Goal: Task Accomplishment & Management: Manage account settings

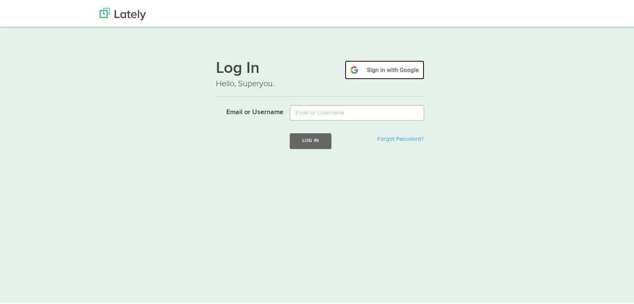
click at [397, 68] on img at bounding box center [385, 68] width 80 height 19
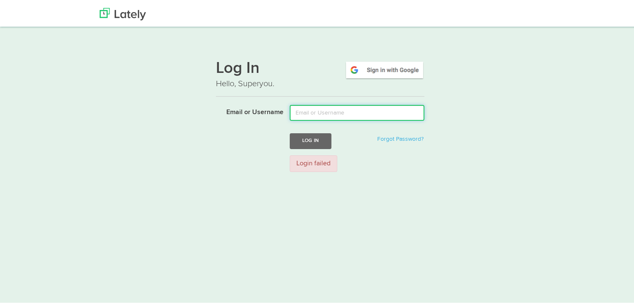
click at [332, 105] on input "Email or Username" at bounding box center [357, 111] width 135 height 16
type input "nihalthemarketer"
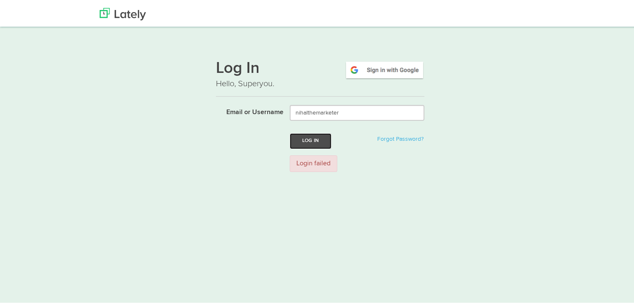
click at [315, 139] on button "Log In" at bounding box center [311, 139] width 42 height 15
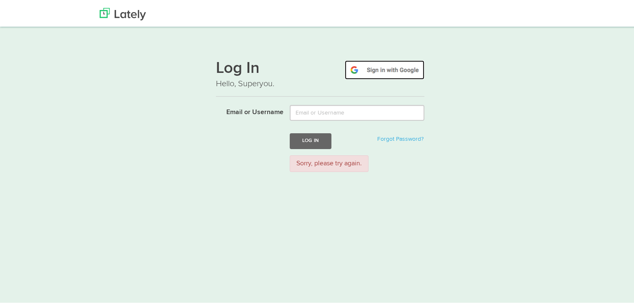
click at [390, 59] on img at bounding box center [385, 68] width 80 height 19
click at [392, 70] on img at bounding box center [385, 68] width 80 height 19
click at [385, 65] on img at bounding box center [385, 68] width 80 height 19
